Goal: Task Accomplishment & Management: Complete application form

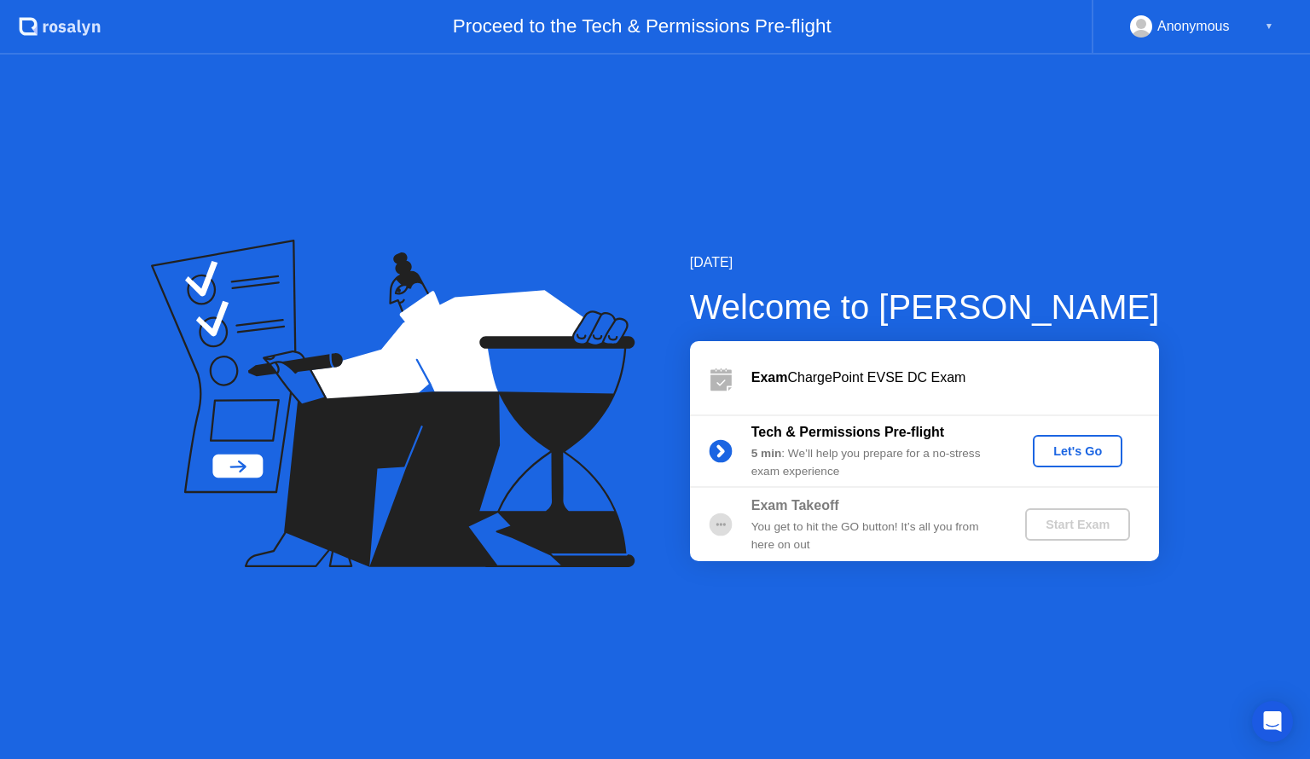
click at [1083, 450] on div "Let's Go" at bounding box center [1078, 451] width 76 height 14
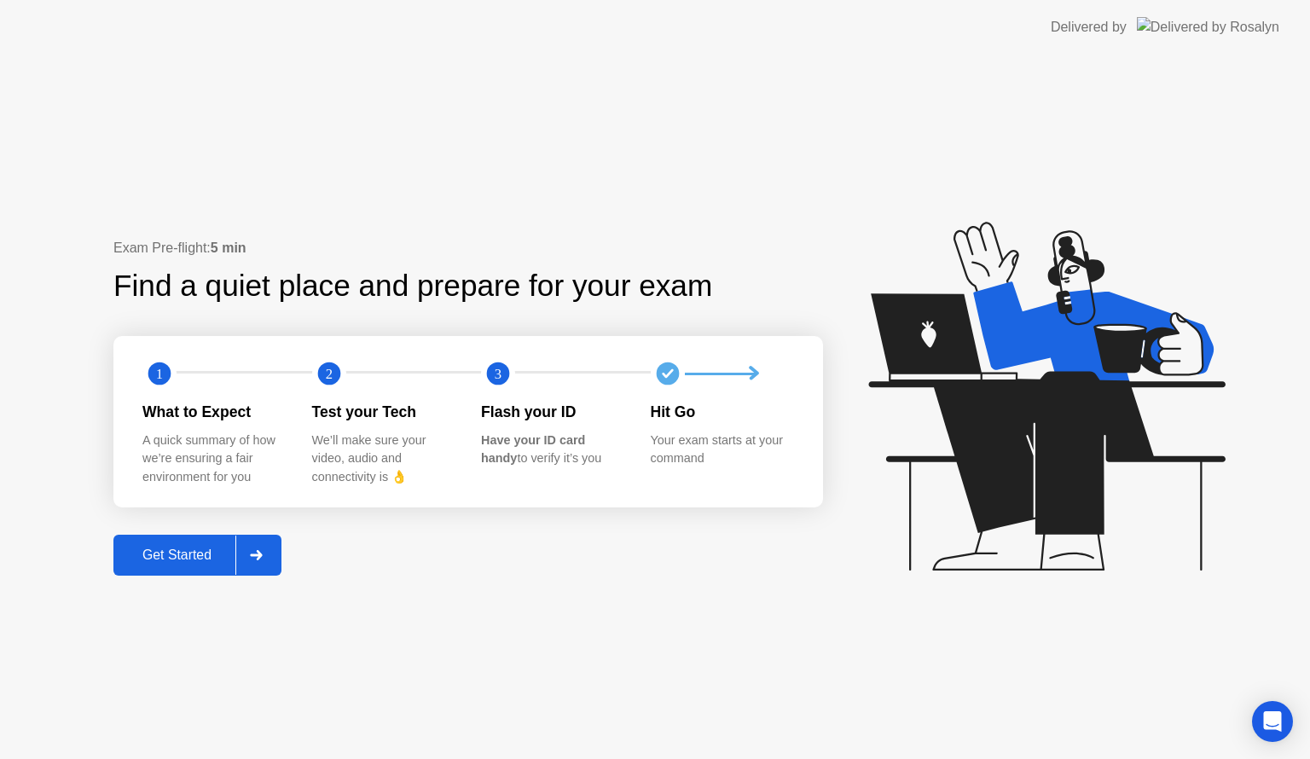
click at [203, 559] on div "Get Started" at bounding box center [177, 555] width 117 height 15
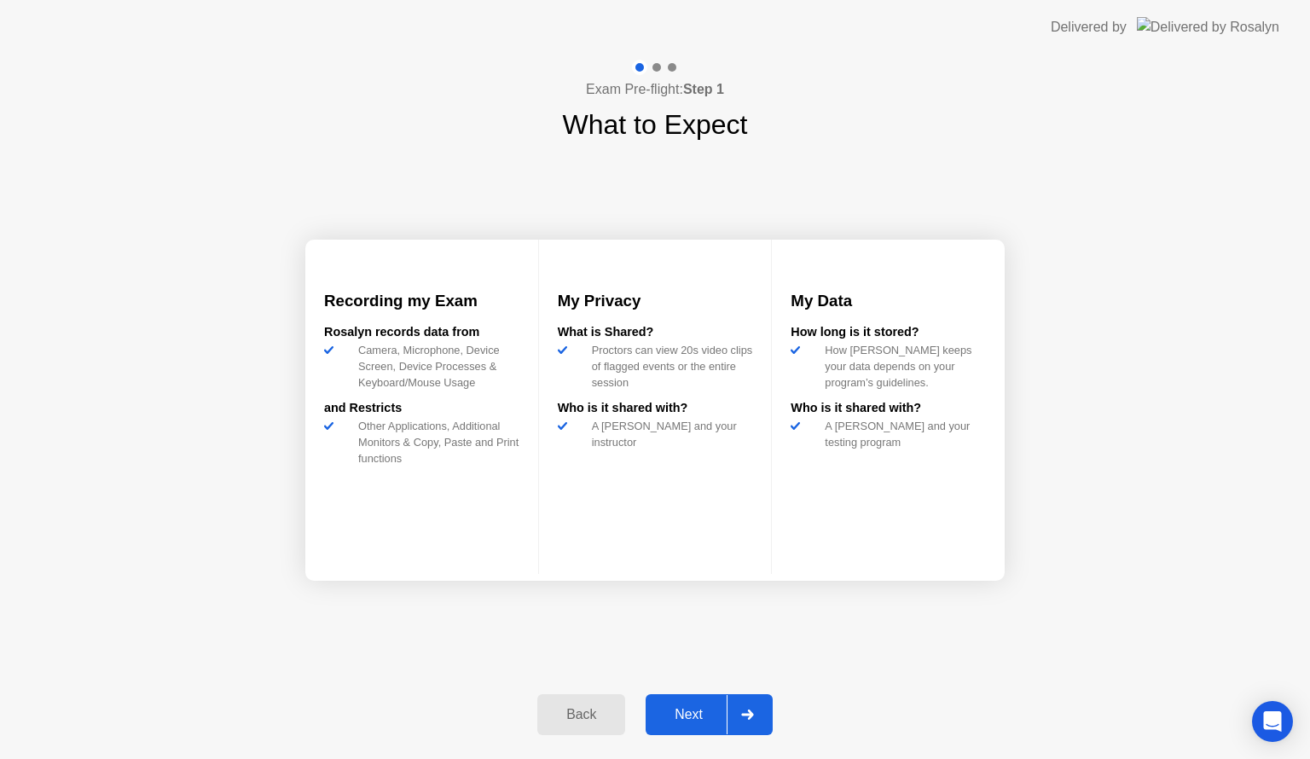
click at [691, 722] on div "Next" at bounding box center [689, 714] width 76 height 15
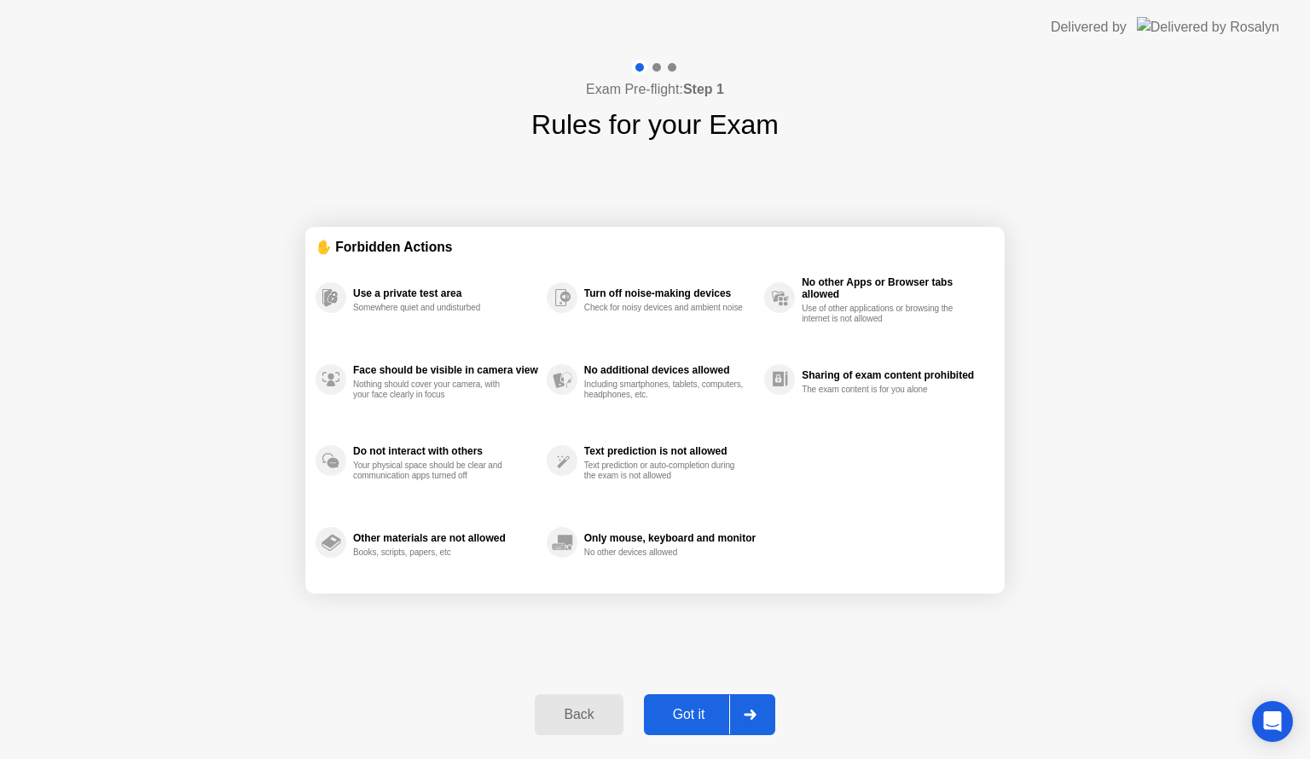
click at [696, 716] on div "Got it" at bounding box center [689, 714] width 80 height 15
select select "Available cameras"
select select "Available speakers"
select select "Available microphones"
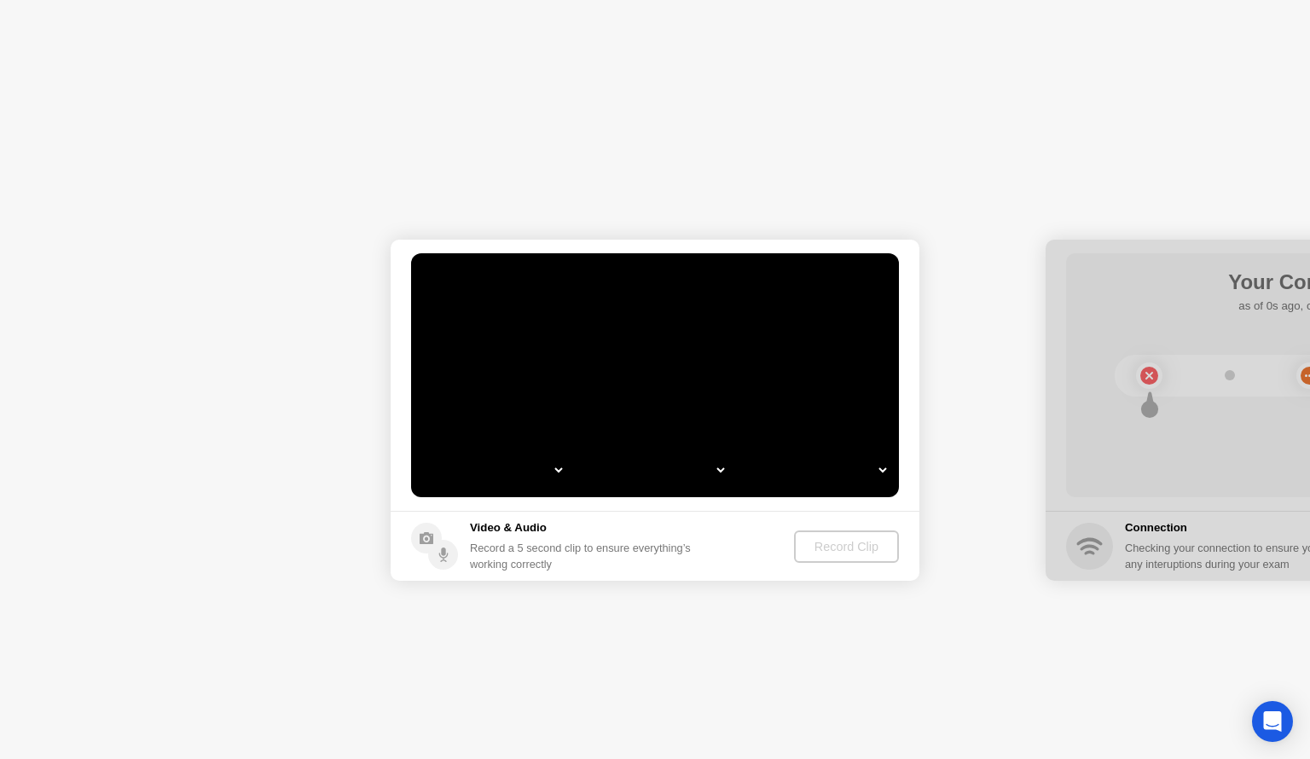
select select "*"
select select "**********"
select select "*******"
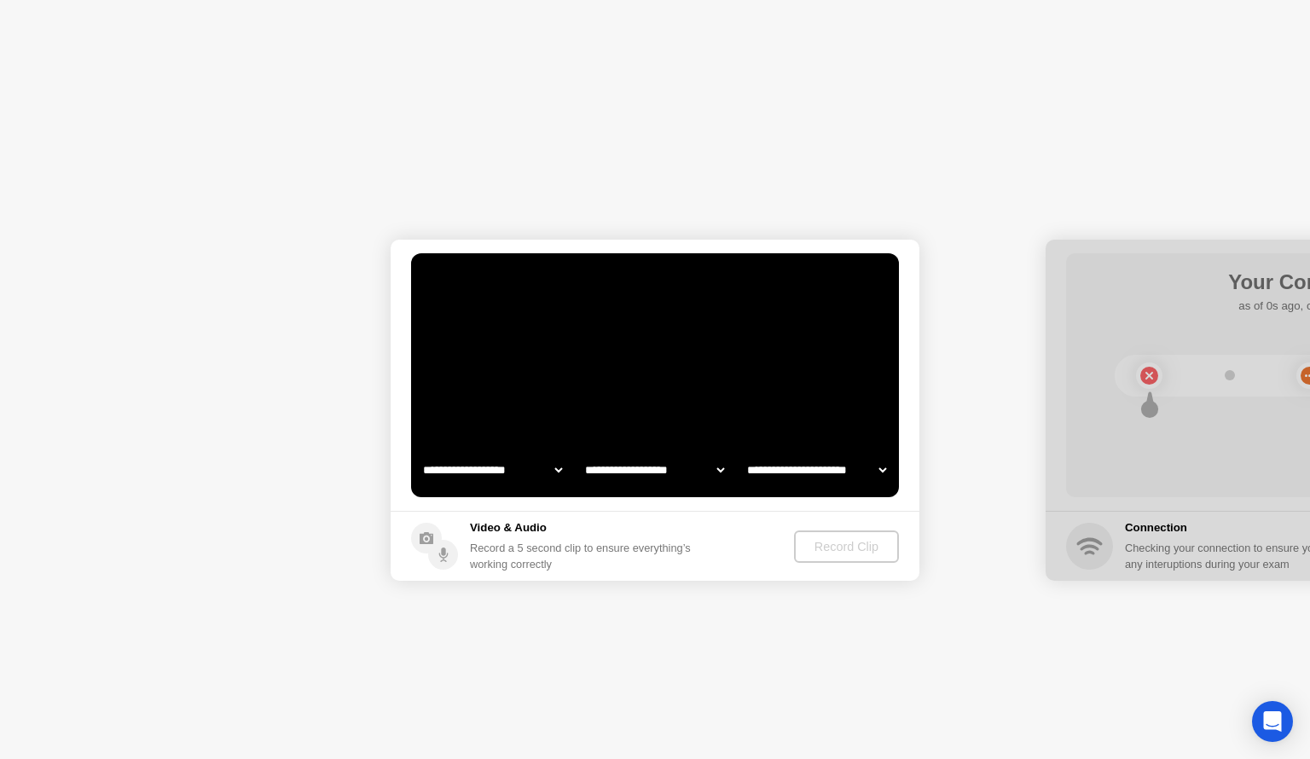
select select "*******"
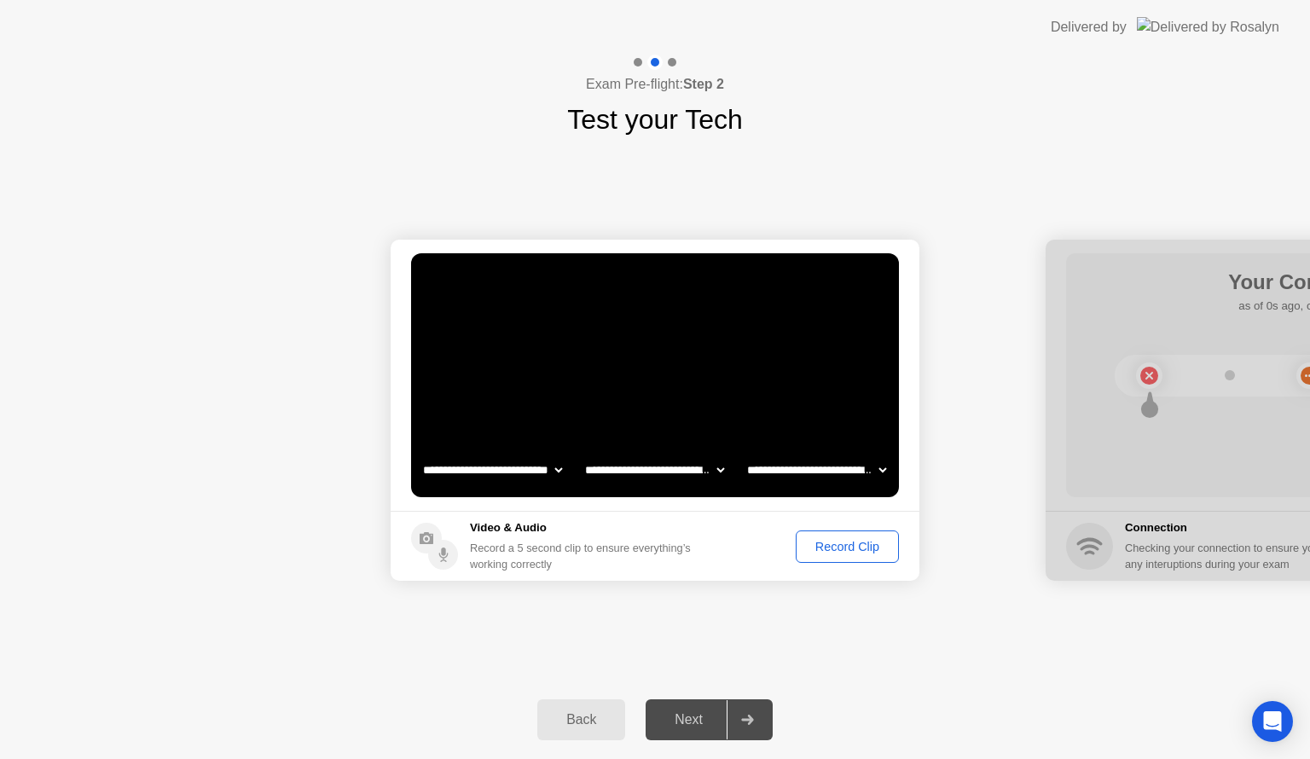
click at [850, 551] on div "Record Clip" at bounding box center [847, 547] width 91 height 14
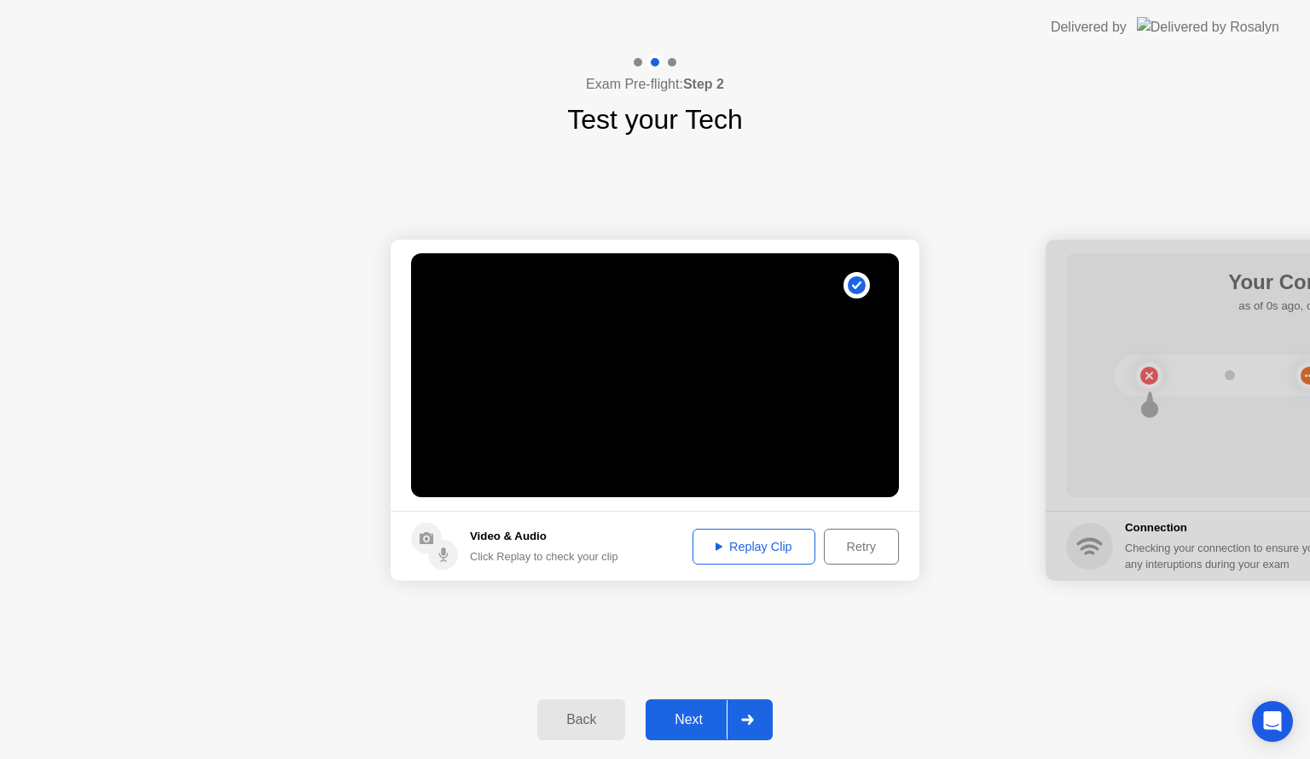
click at [757, 554] on div "Replay Clip" at bounding box center [754, 547] width 111 height 14
click at [867, 550] on div "Retry" at bounding box center [861, 547] width 63 height 14
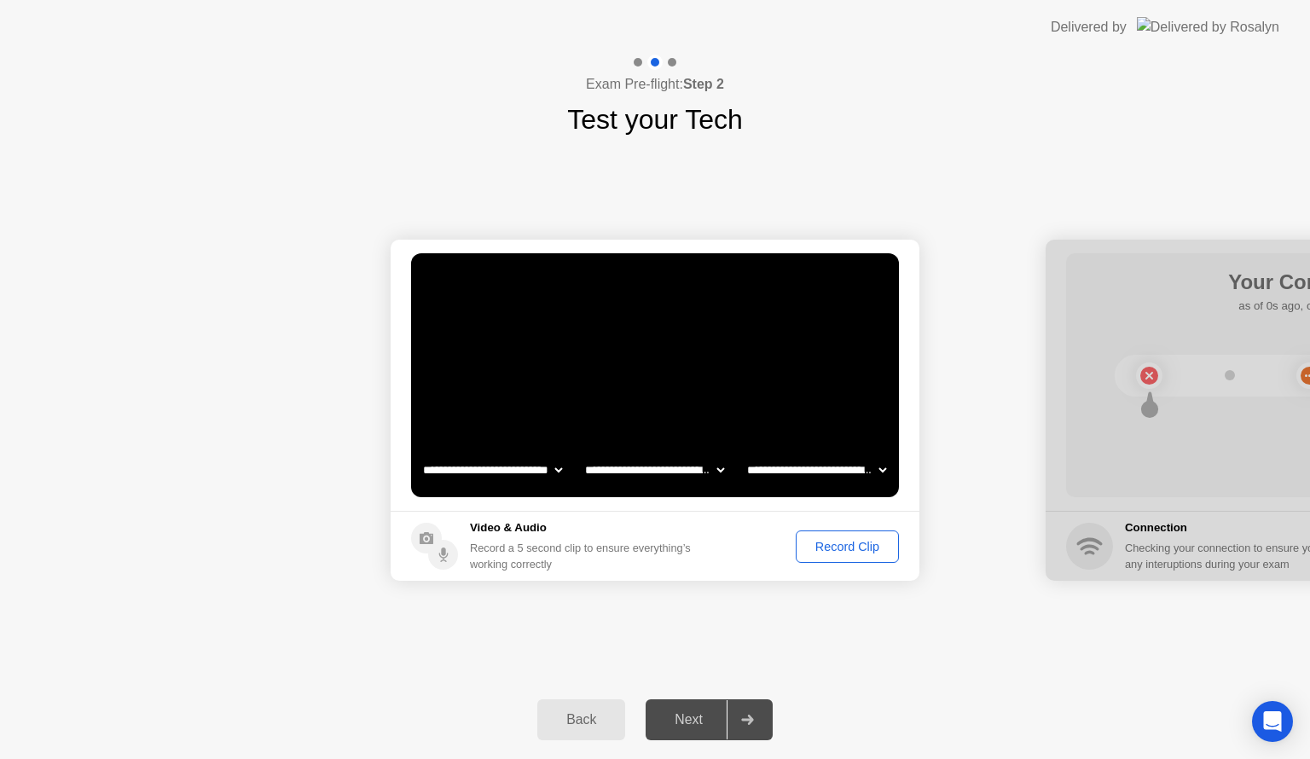
click at [552, 473] on select "**********" at bounding box center [493, 470] width 146 height 34
click at [420, 453] on select "**********" at bounding box center [493, 470] width 146 height 34
click at [689, 469] on select "**********" at bounding box center [655, 470] width 146 height 34
click at [768, 471] on select "**********" at bounding box center [817, 470] width 146 height 34
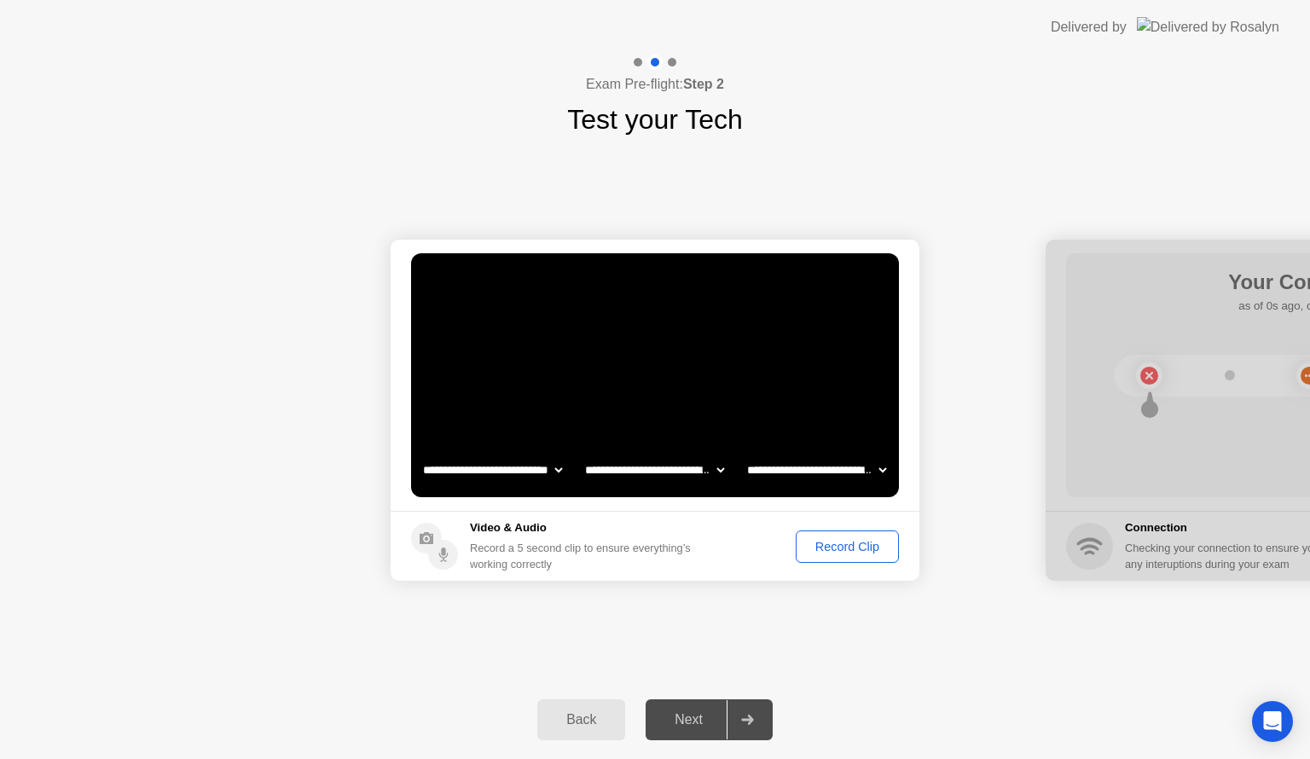
click at [768, 471] on select "**********" at bounding box center [817, 470] width 146 height 34
click at [658, 542] on div "Record a 5 second clip to ensure everything’s working correctly" at bounding box center [584, 556] width 228 height 32
click at [849, 543] on div "Record Clip" at bounding box center [847, 547] width 91 height 14
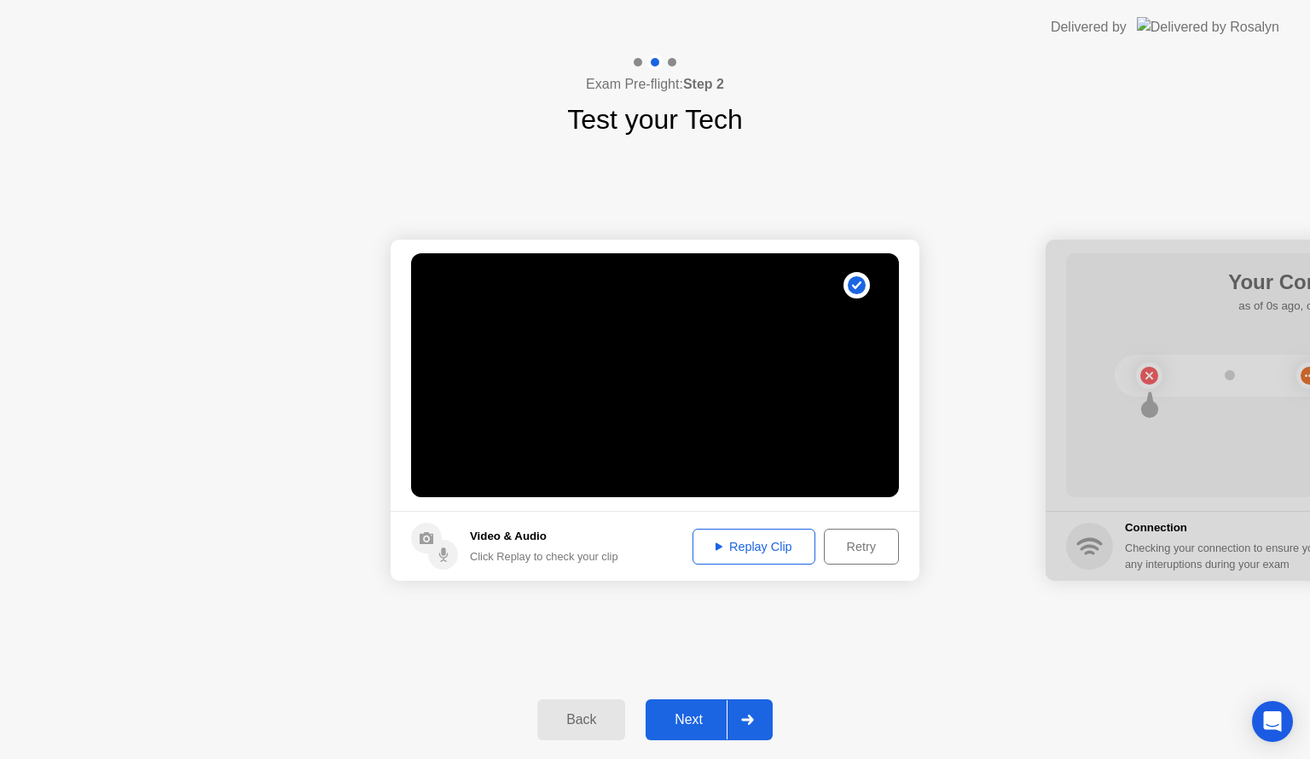
click at [733, 545] on div "Replay Clip" at bounding box center [754, 547] width 111 height 14
click at [723, 549] on div "Replay Clip" at bounding box center [754, 547] width 111 height 14
click at [854, 284] on circle at bounding box center [857, 285] width 18 height 18
click at [703, 723] on div "Next" at bounding box center [689, 719] width 76 height 15
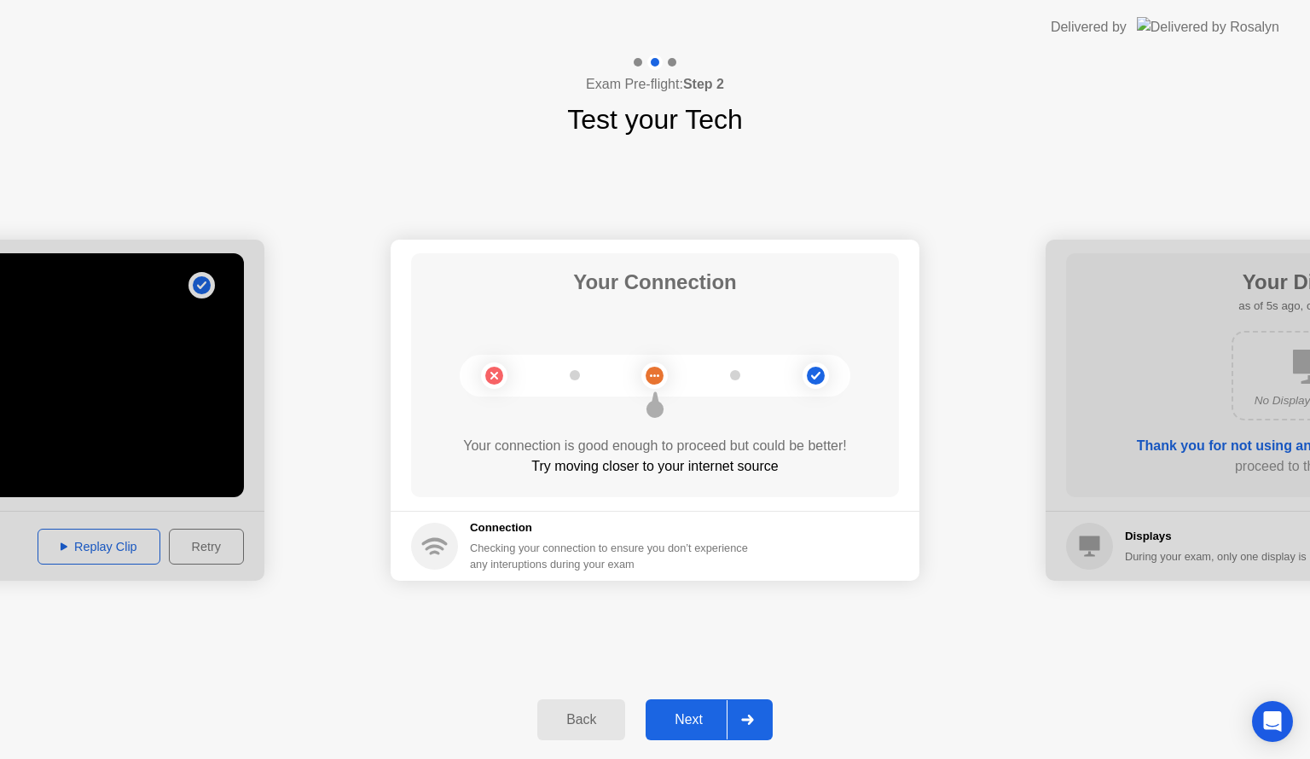
click at [700, 720] on div "Next" at bounding box center [689, 719] width 76 height 15
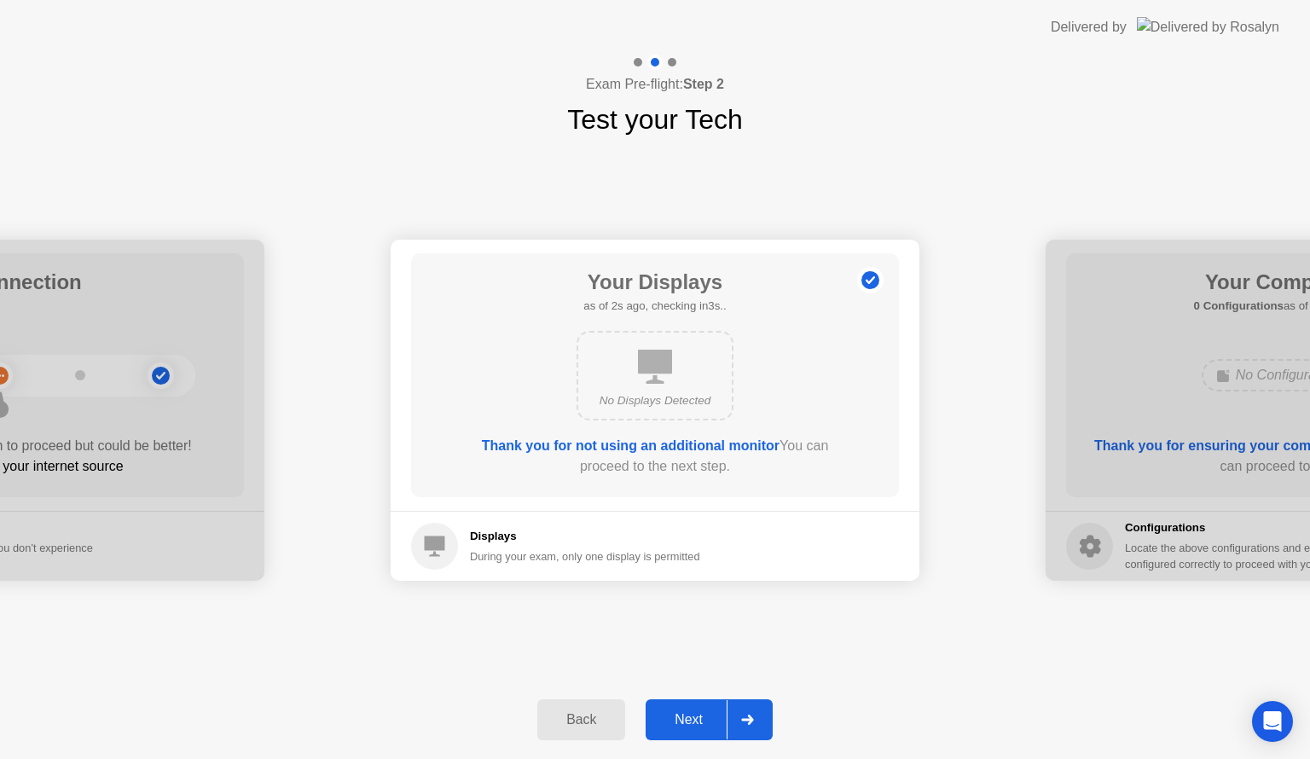
click at [652, 375] on icon at bounding box center [655, 367] width 34 height 34
click at [695, 725] on div "Next" at bounding box center [689, 719] width 76 height 15
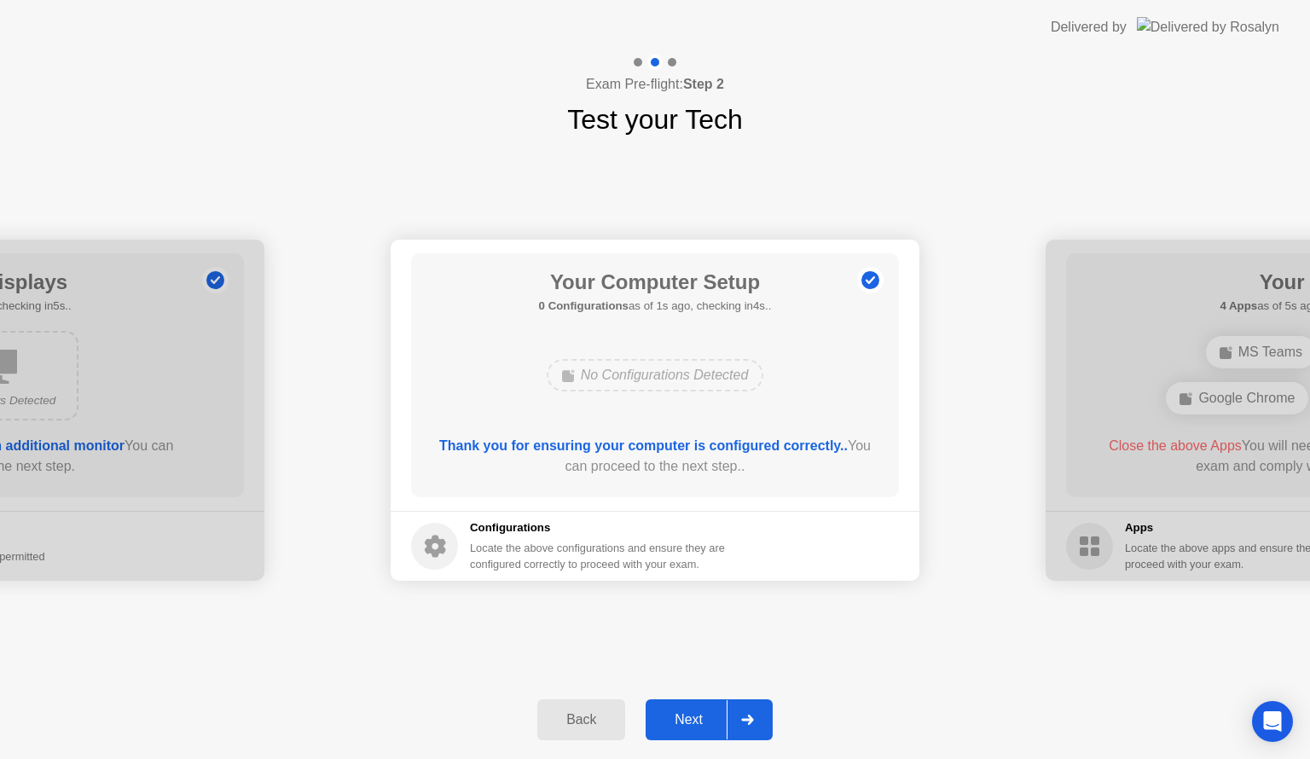
click at [947, 711] on div "Back Next" at bounding box center [655, 720] width 1310 height 78
click at [694, 720] on div "Next" at bounding box center [689, 719] width 76 height 15
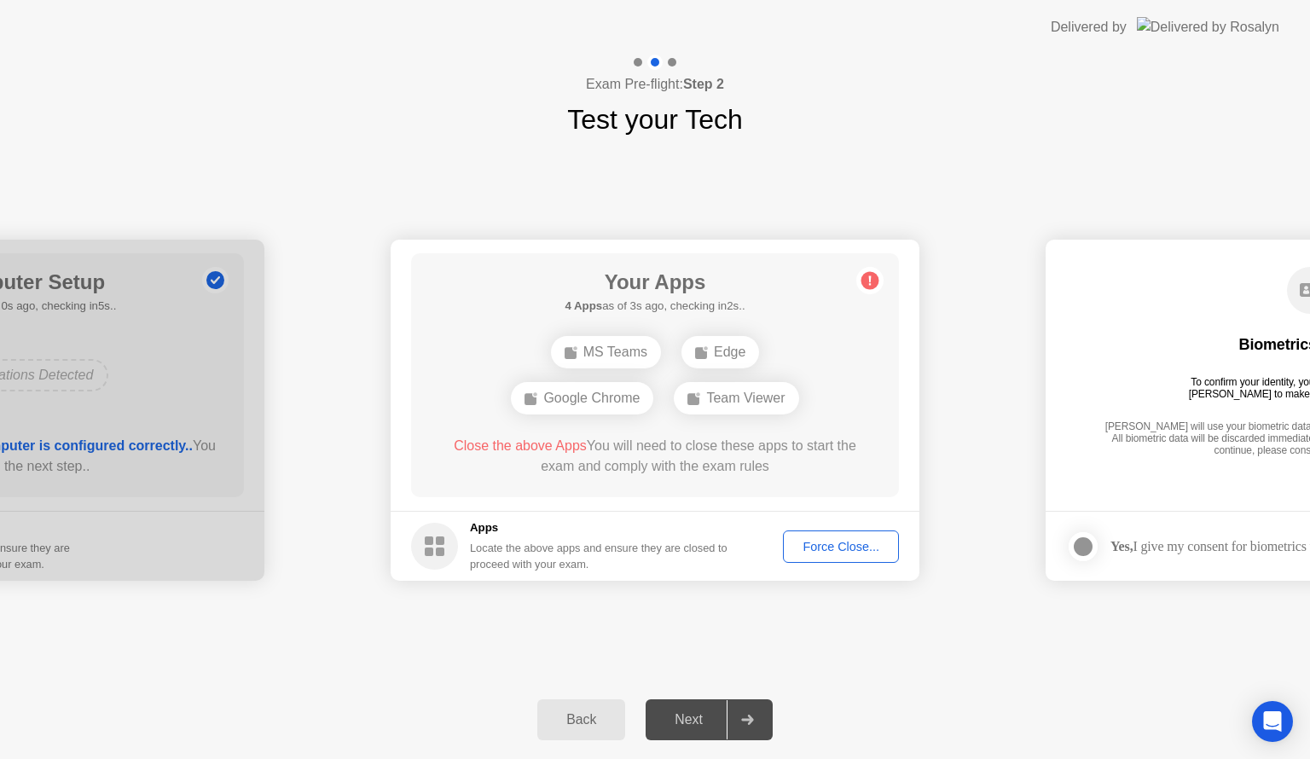
click at [600, 357] on div "MS Teams" at bounding box center [606, 352] width 110 height 32
drag, startPoint x: 594, startPoint y: 405, endPoint x: 658, endPoint y: 403, distance: 64.8
click at [597, 403] on div "Google Chrome" at bounding box center [582, 398] width 142 height 32
click at [712, 403] on div "Team Viewer" at bounding box center [736, 398] width 125 height 32
click at [842, 545] on div "Force Close..." at bounding box center [841, 547] width 104 height 14
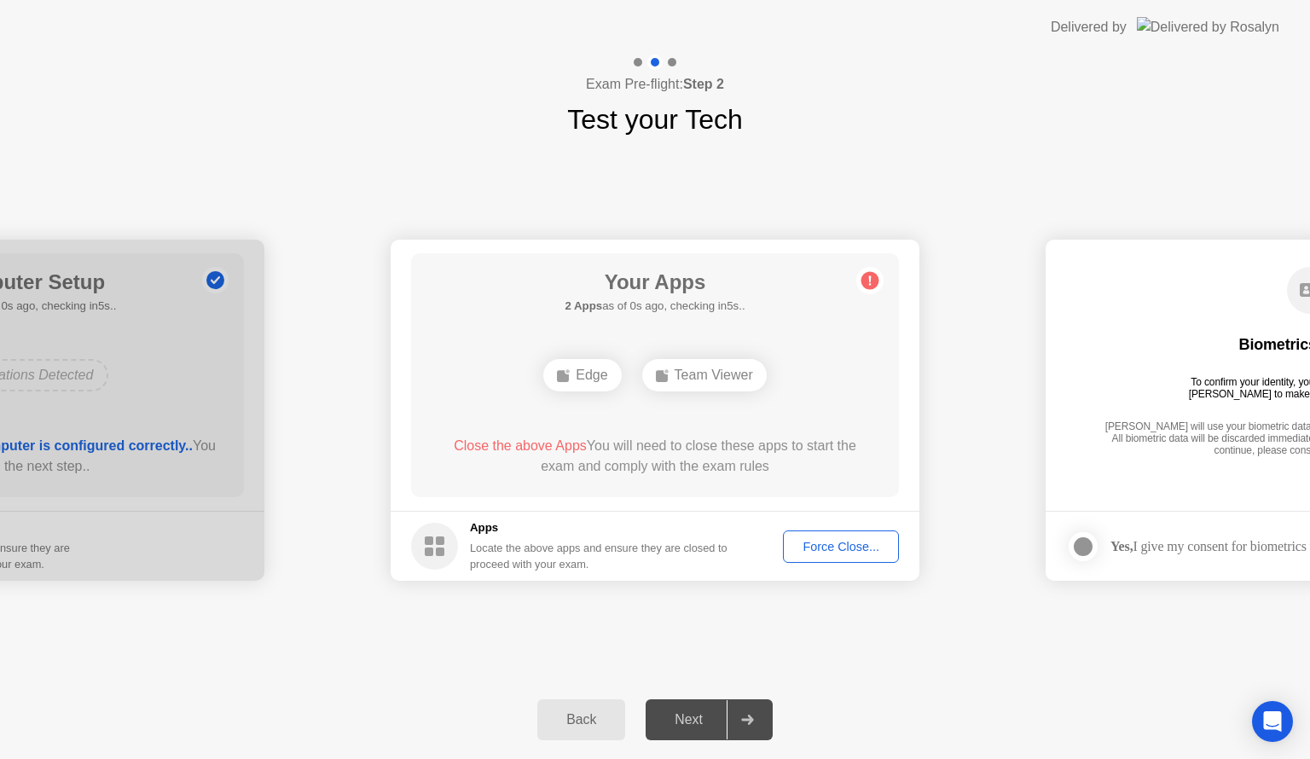
click at [849, 540] on div "Force Close..." at bounding box center [841, 547] width 104 height 14
click at [846, 540] on div "Force Close..." at bounding box center [841, 547] width 104 height 14
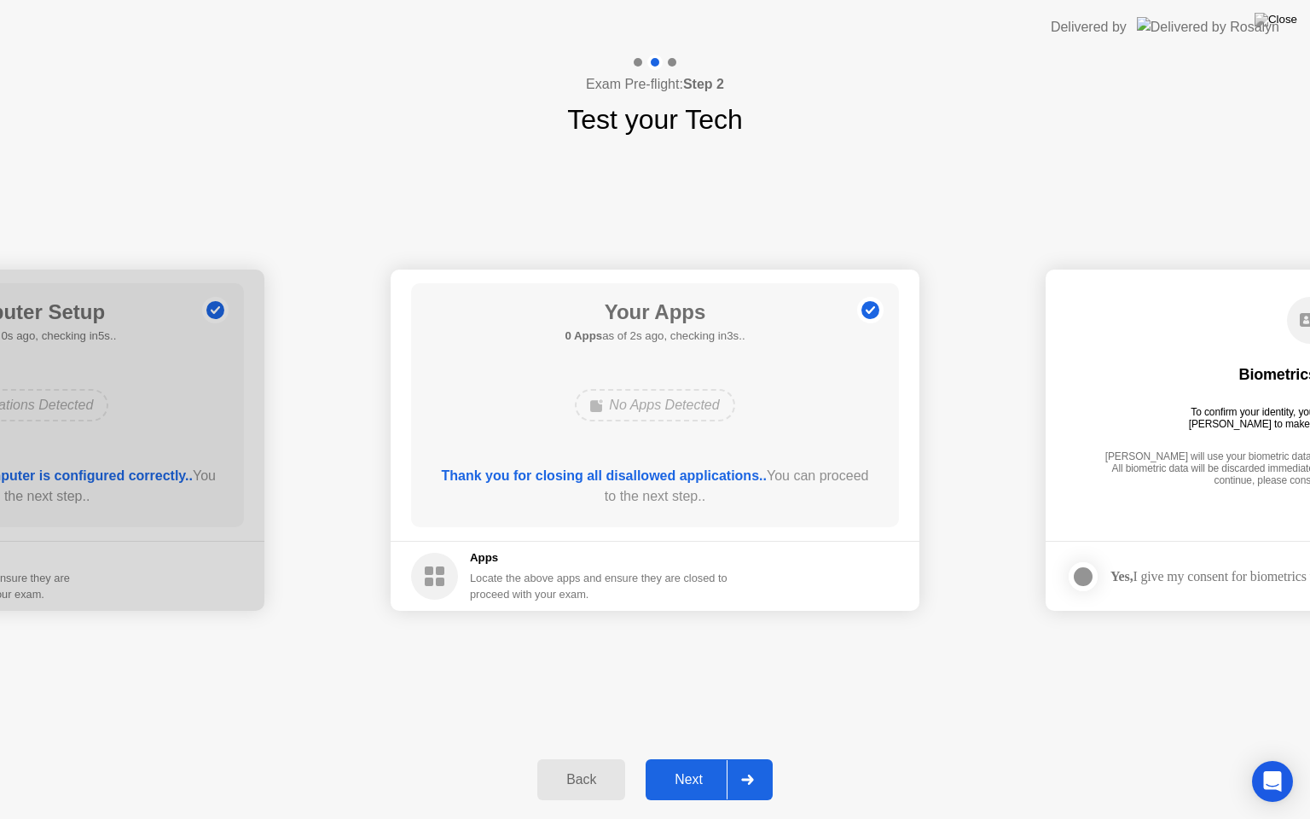
click at [687, 758] on div "Next" at bounding box center [689, 779] width 76 height 15
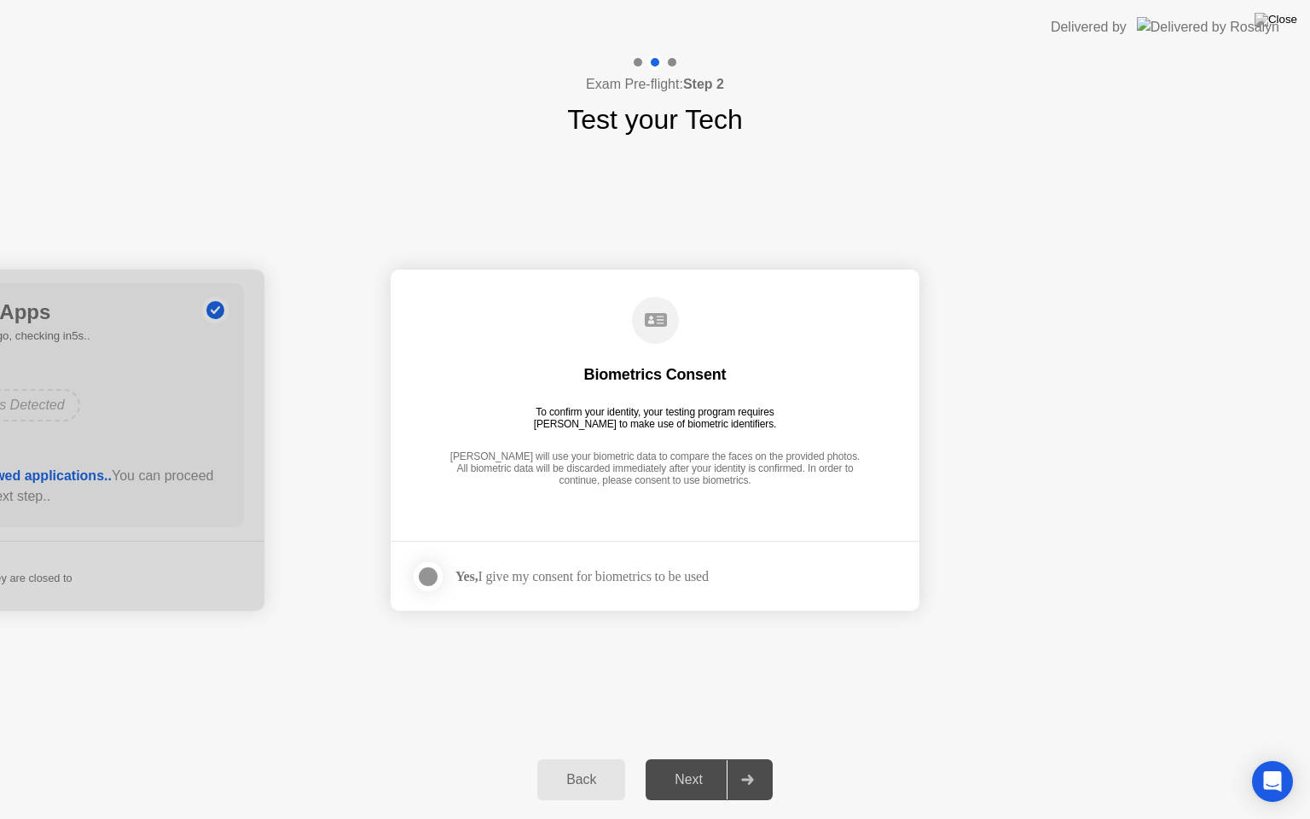
click at [438, 576] on div at bounding box center [428, 576] width 20 height 20
click at [695, 758] on div "Next" at bounding box center [689, 779] width 76 height 15
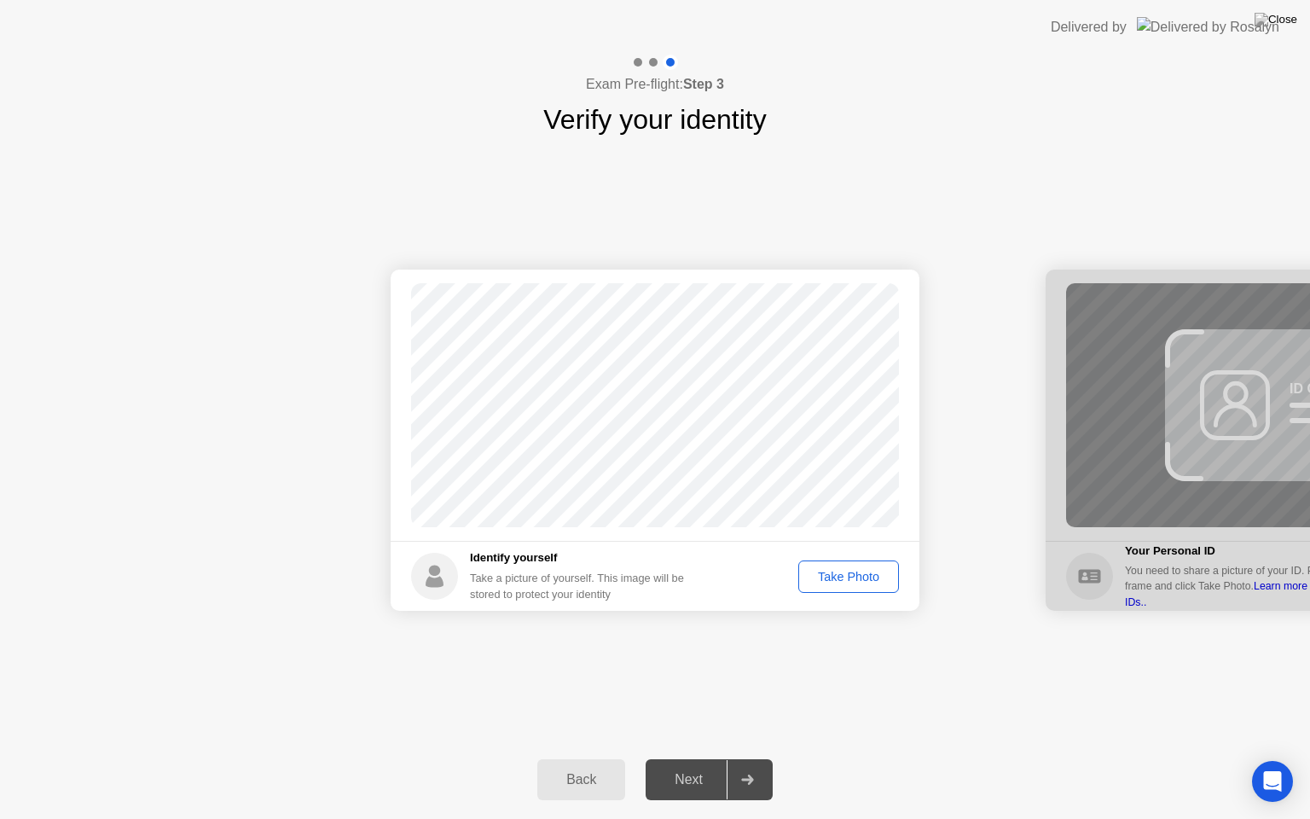
click at [850, 582] on div "Take Photo" at bounding box center [848, 577] width 89 height 14
click at [693, 758] on div "Next" at bounding box center [689, 779] width 76 height 15
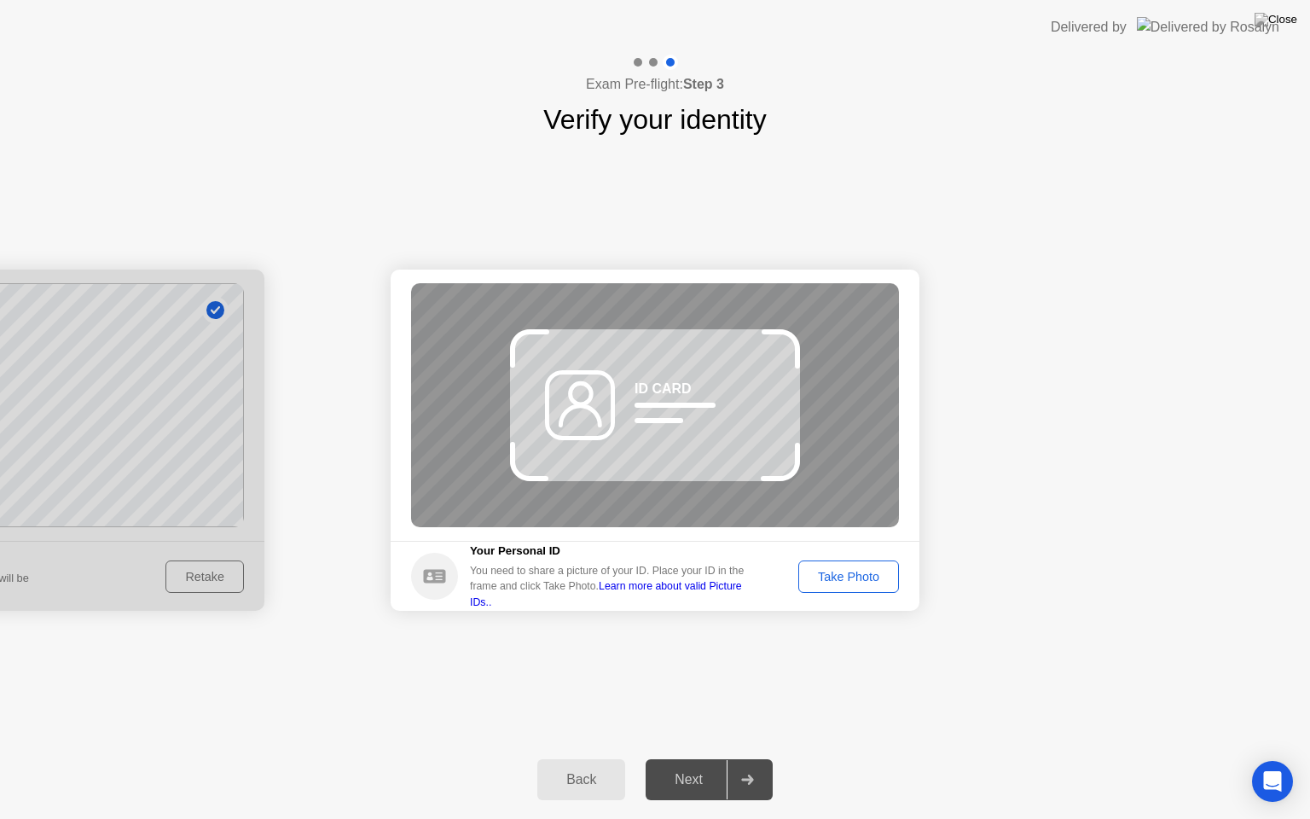
click at [859, 573] on div "Take Photo" at bounding box center [848, 577] width 89 height 14
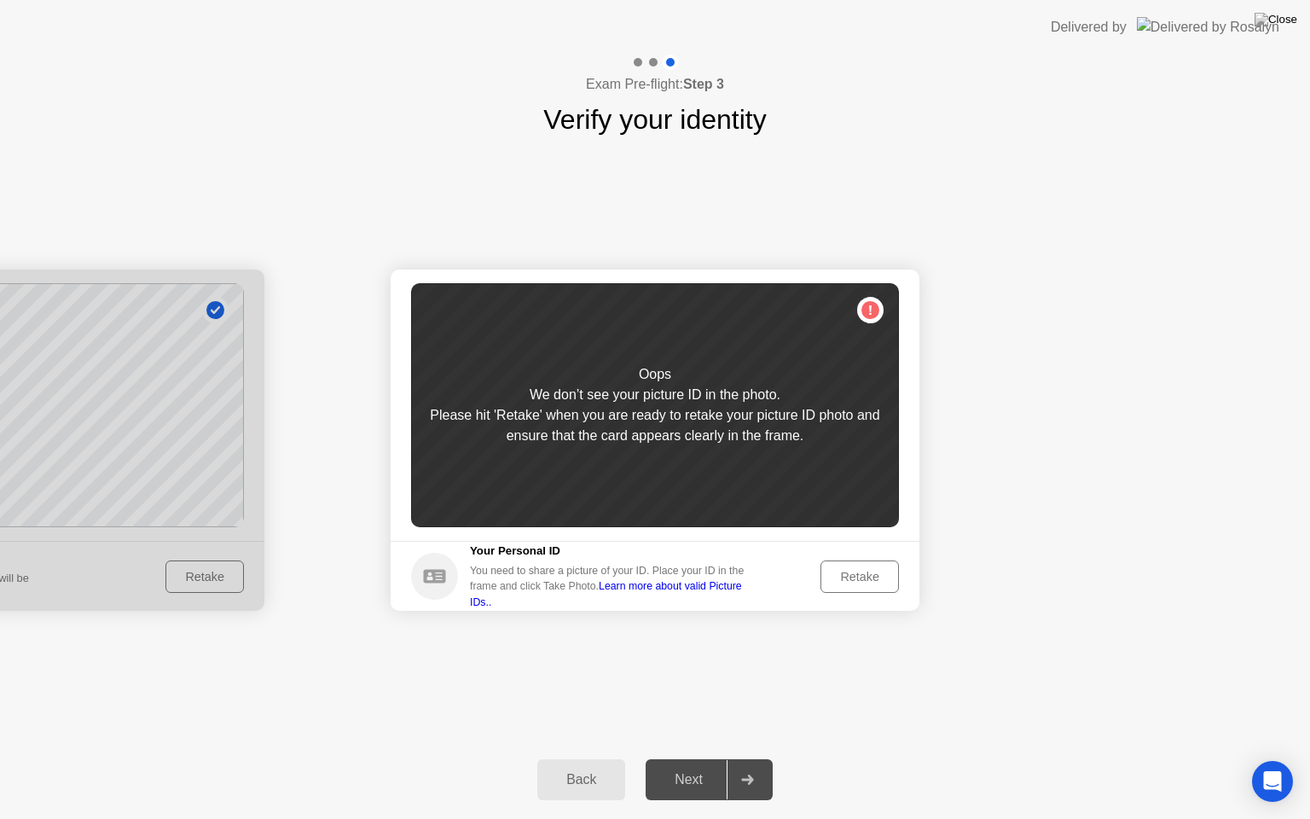
click at [737, 587] on div "You need to share a picture of your ID. Place your ID in the frame and click Ta…" at bounding box center [613, 586] width 287 height 47
click at [849, 577] on div "Retake" at bounding box center [859, 577] width 67 height 14
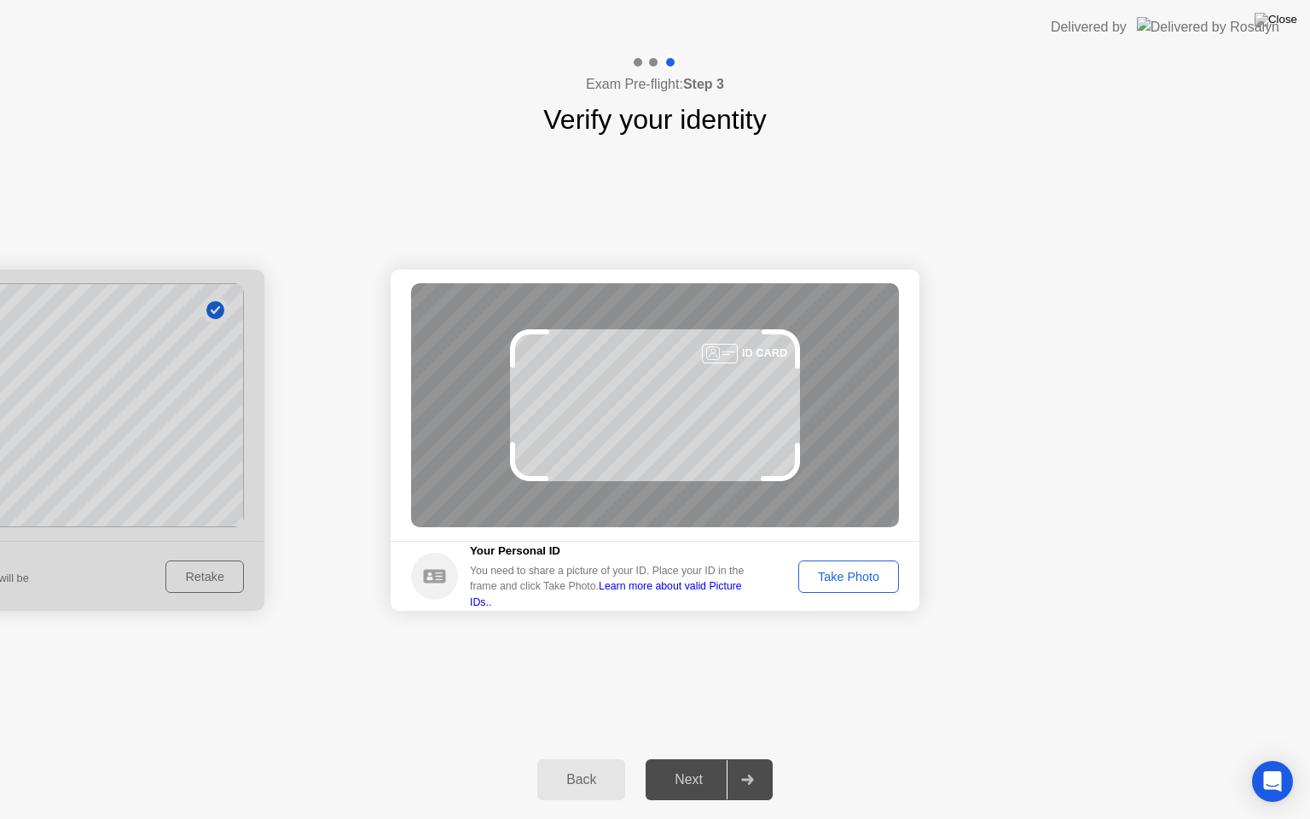
click at [583, 758] on div "Back" at bounding box center [581, 779] width 78 height 15
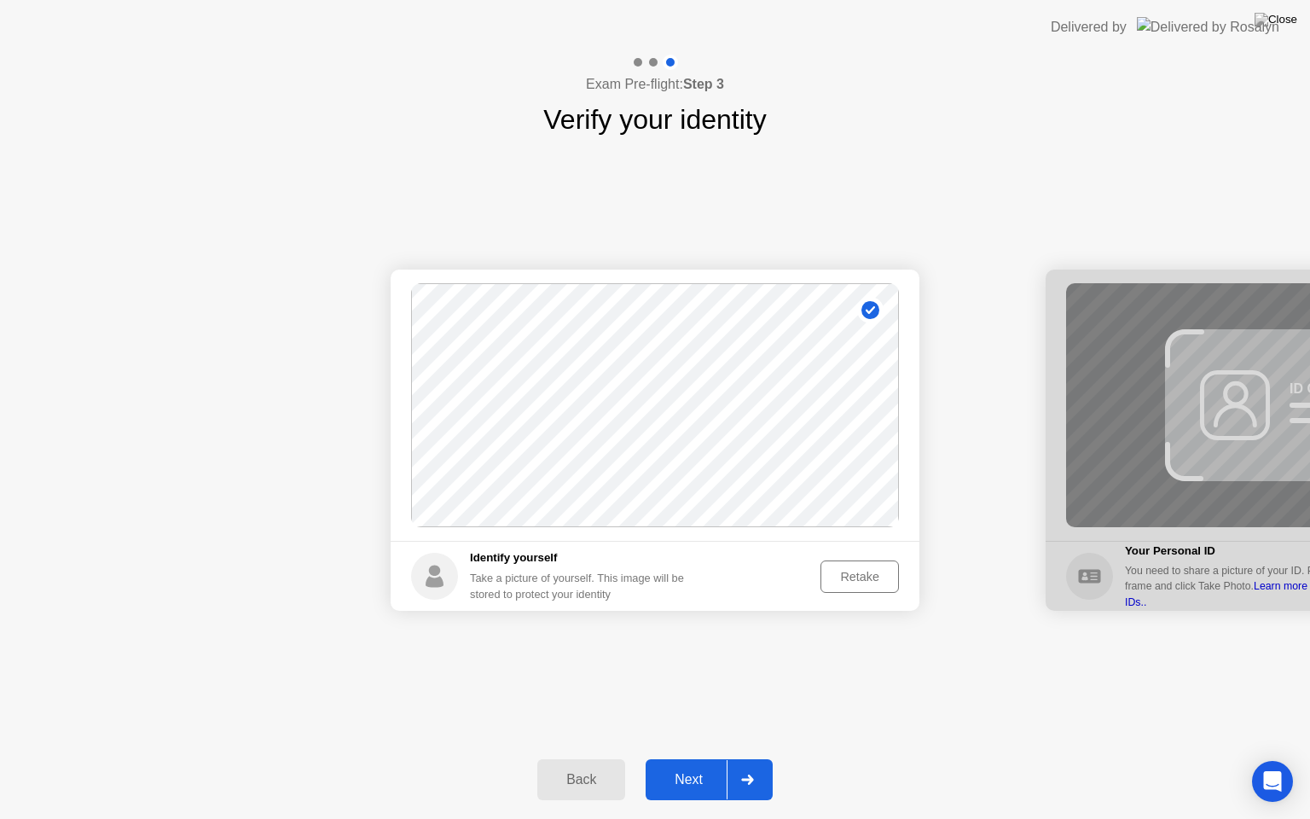
click at [871, 581] on div "Retake" at bounding box center [859, 577] width 67 height 14
click at [621, 571] on div "Take a picture of yourself. This image will be stored to protect your identity" at bounding box center [584, 586] width 228 height 32
click at [583, 583] on div "Take a picture of yourself. This image will be stored to protect your identity" at bounding box center [584, 586] width 228 height 32
click at [525, 583] on div "Take a picture of yourself. This image will be stored to protect your identity" at bounding box center [584, 586] width 228 height 32
click at [527, 583] on div "Take a picture of yourself. This image will be stored to protect your identity" at bounding box center [584, 586] width 228 height 32
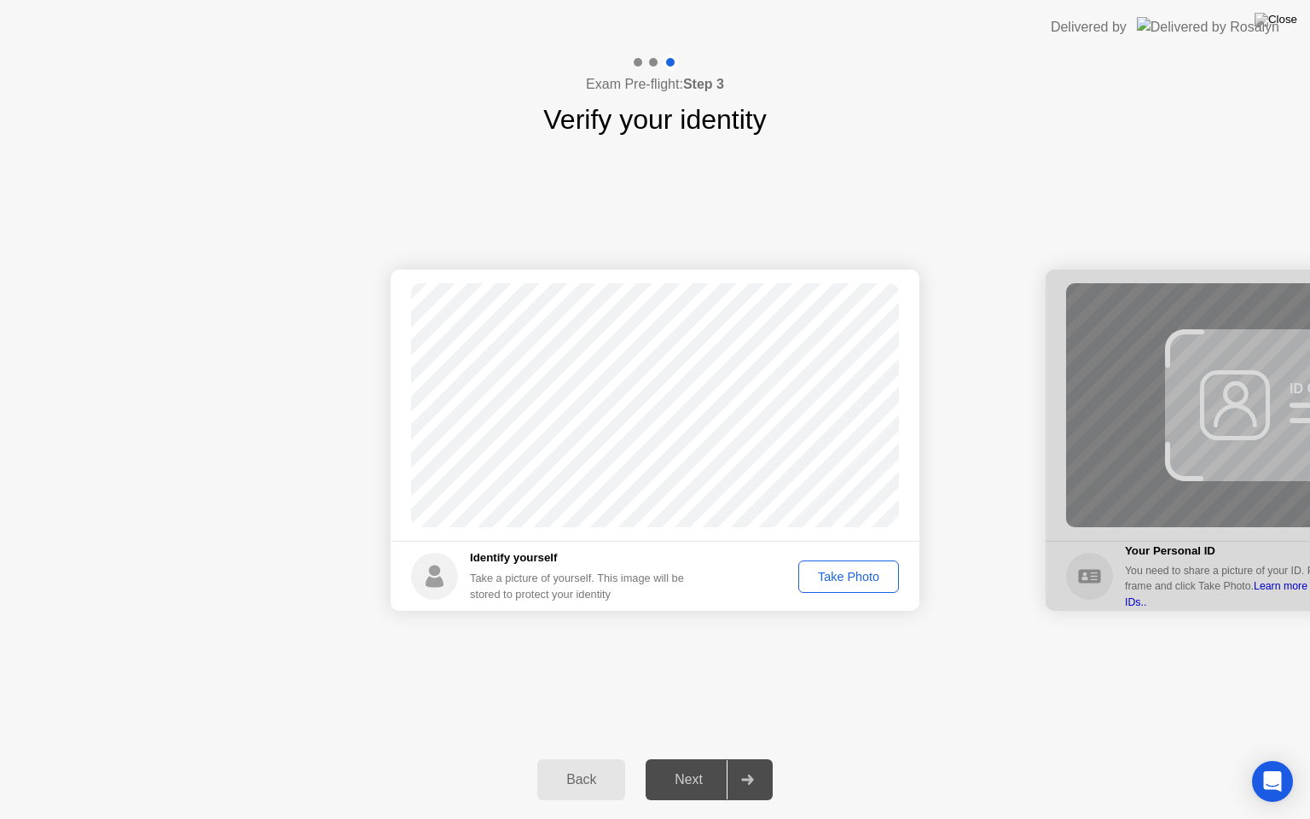
click at [283, 758] on div "Back Next" at bounding box center [655, 779] width 1310 height 78
click at [1286, 21] on img at bounding box center [1276, 20] width 43 height 14
